Goal: Navigation & Orientation: Find specific page/section

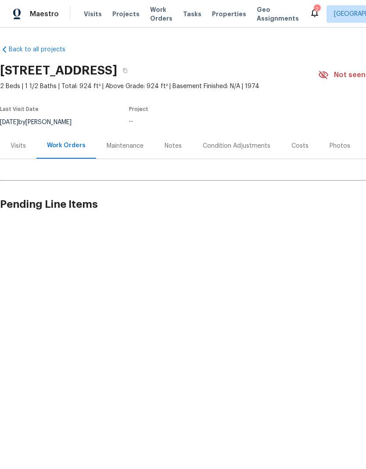
click at [212, 16] on span "Properties" at bounding box center [229, 14] width 34 height 9
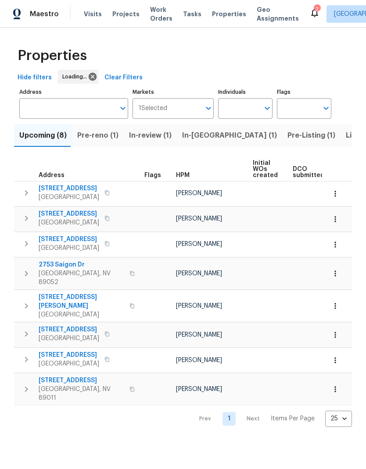
click at [282, 143] on button "Pre-Listing (1)" at bounding box center [311, 135] width 58 height 23
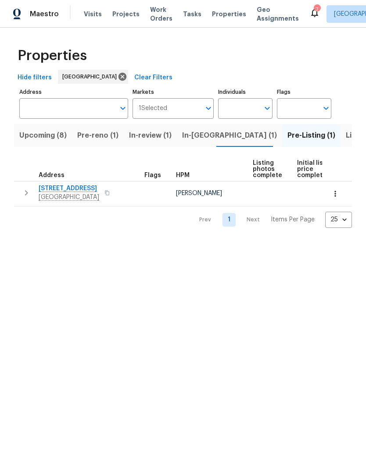
click at [57, 187] on span "[STREET_ADDRESS]" at bounding box center [69, 188] width 61 height 9
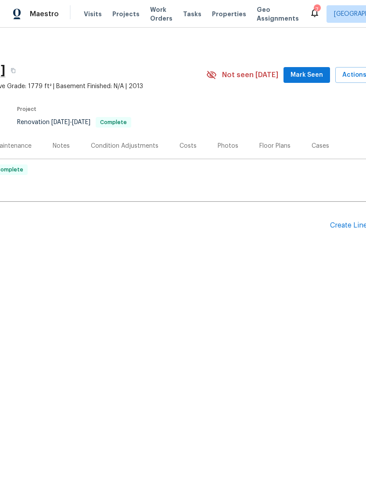
scroll to position [0, 121]
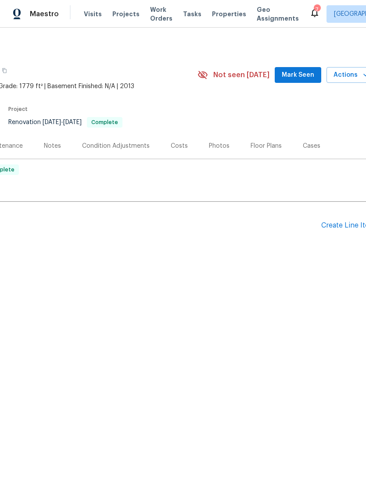
click at [268, 144] on div "Floor Plans" at bounding box center [265, 146] width 31 height 9
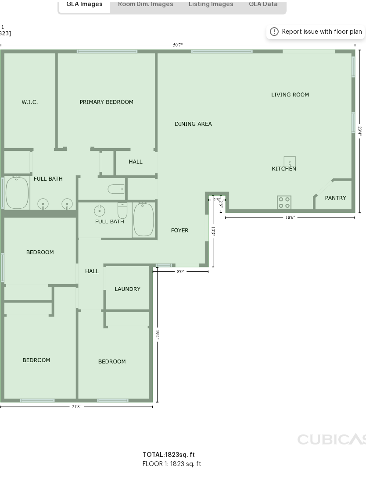
scroll to position [146, 77]
